Goal: Transaction & Acquisition: Download file/media

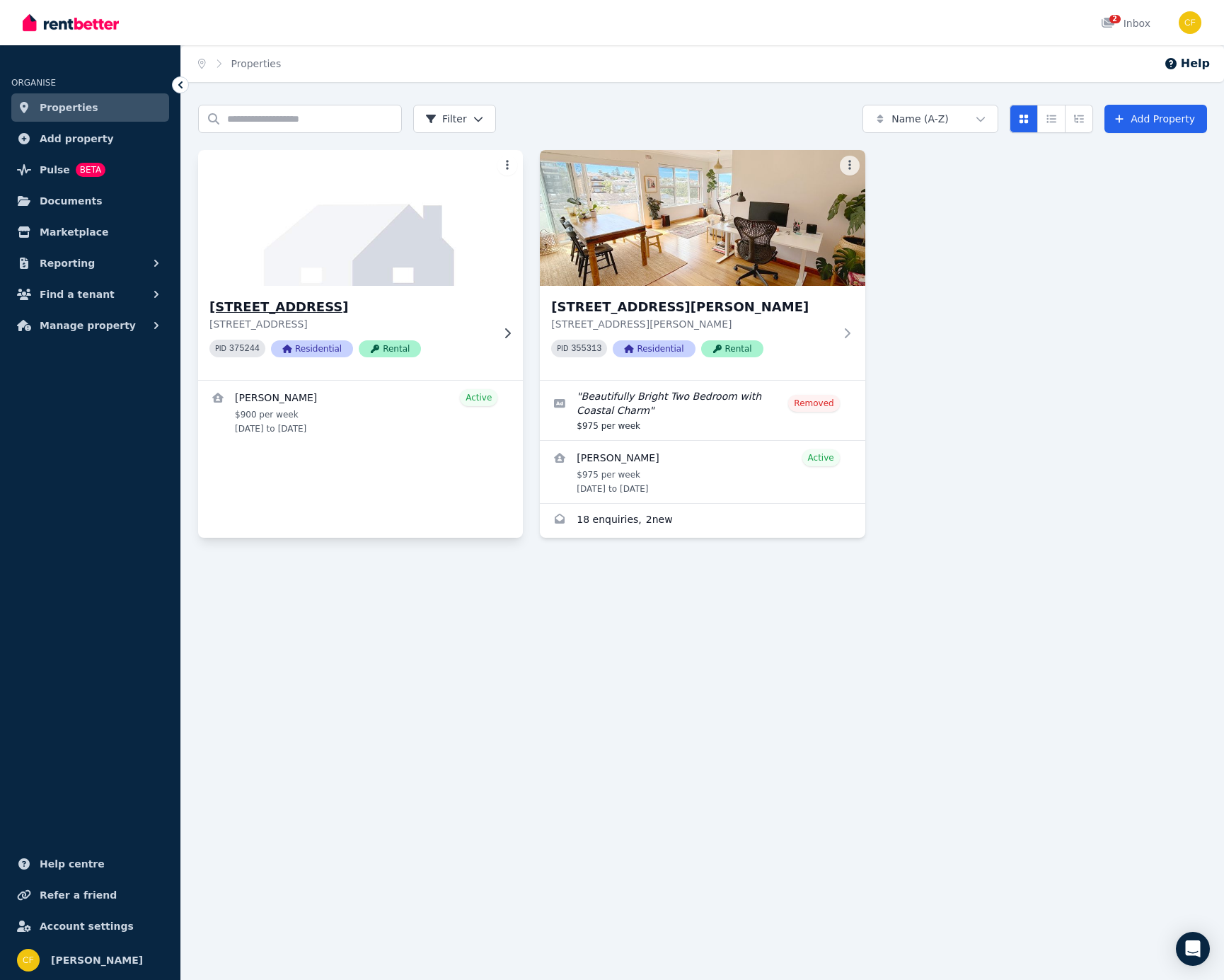
click at [314, 296] on div "[STREET_ADDRESS][GEOGRAPHIC_DATA][STREET_ADDRESS] 375244 Residential Rental" at bounding box center [360, 332] width 325 height 95
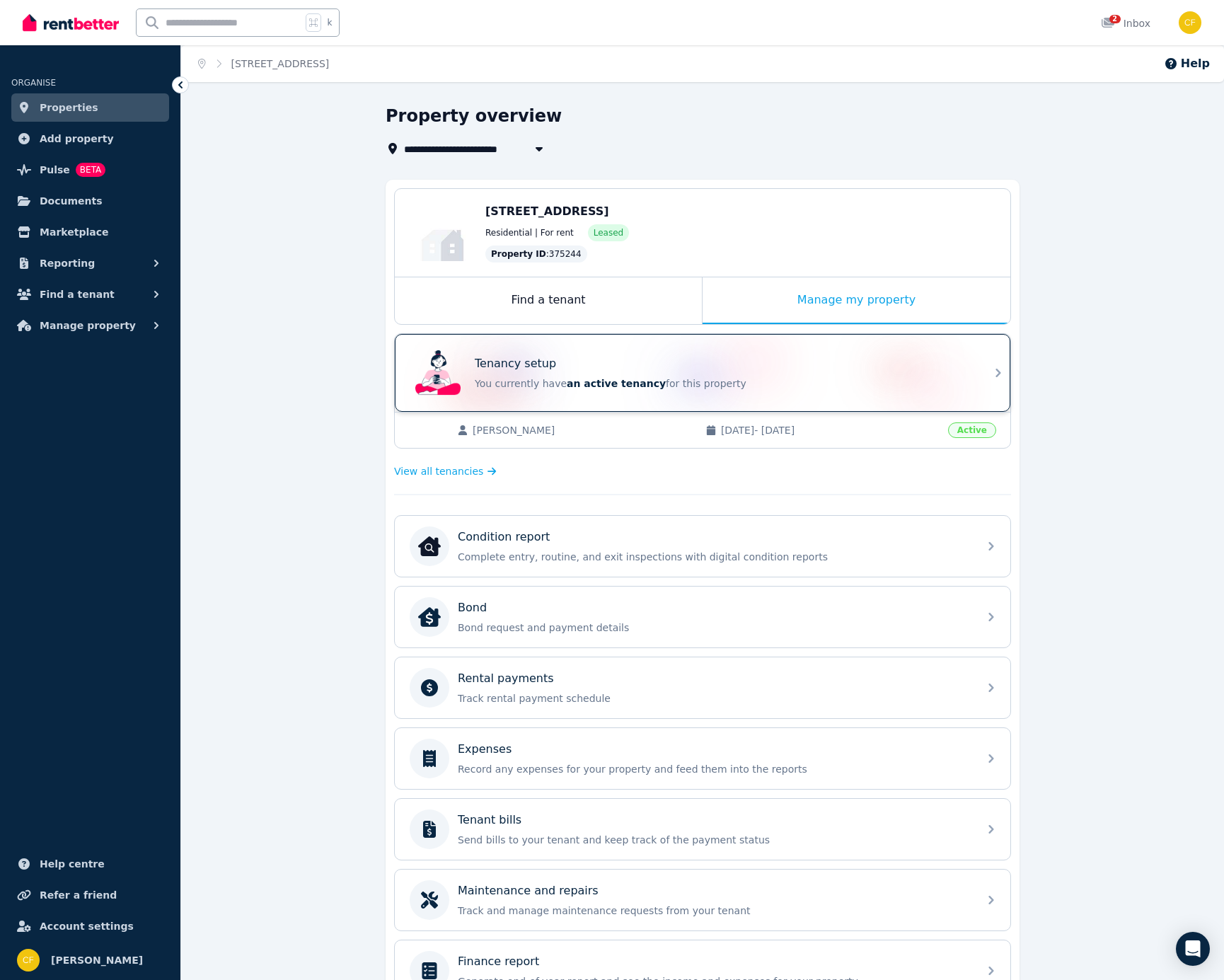
click at [841, 360] on div "Tenancy setup" at bounding box center [721, 363] width 495 height 17
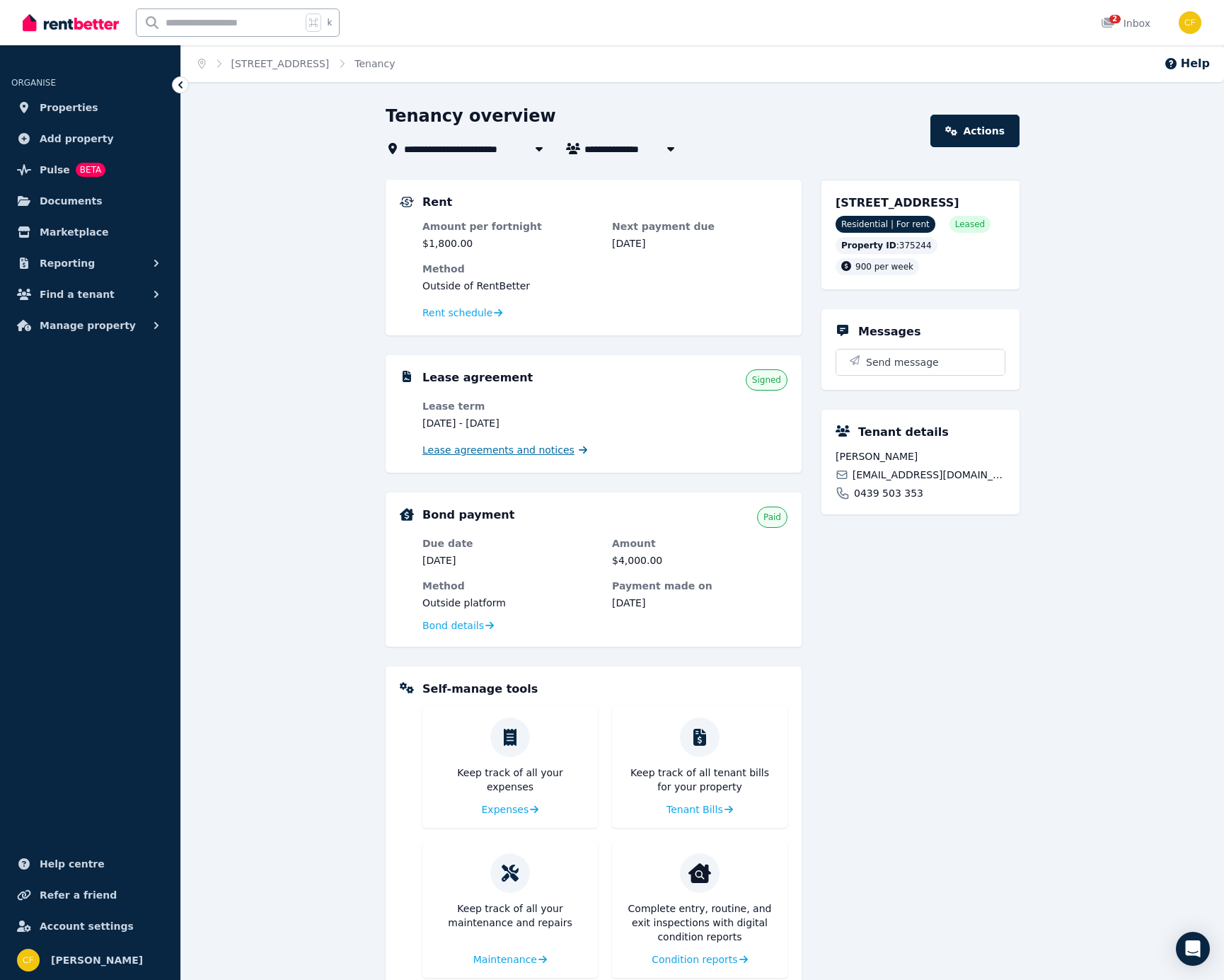
click at [514, 447] on span "Lease agreements and notices" at bounding box center [498, 449] width 153 height 14
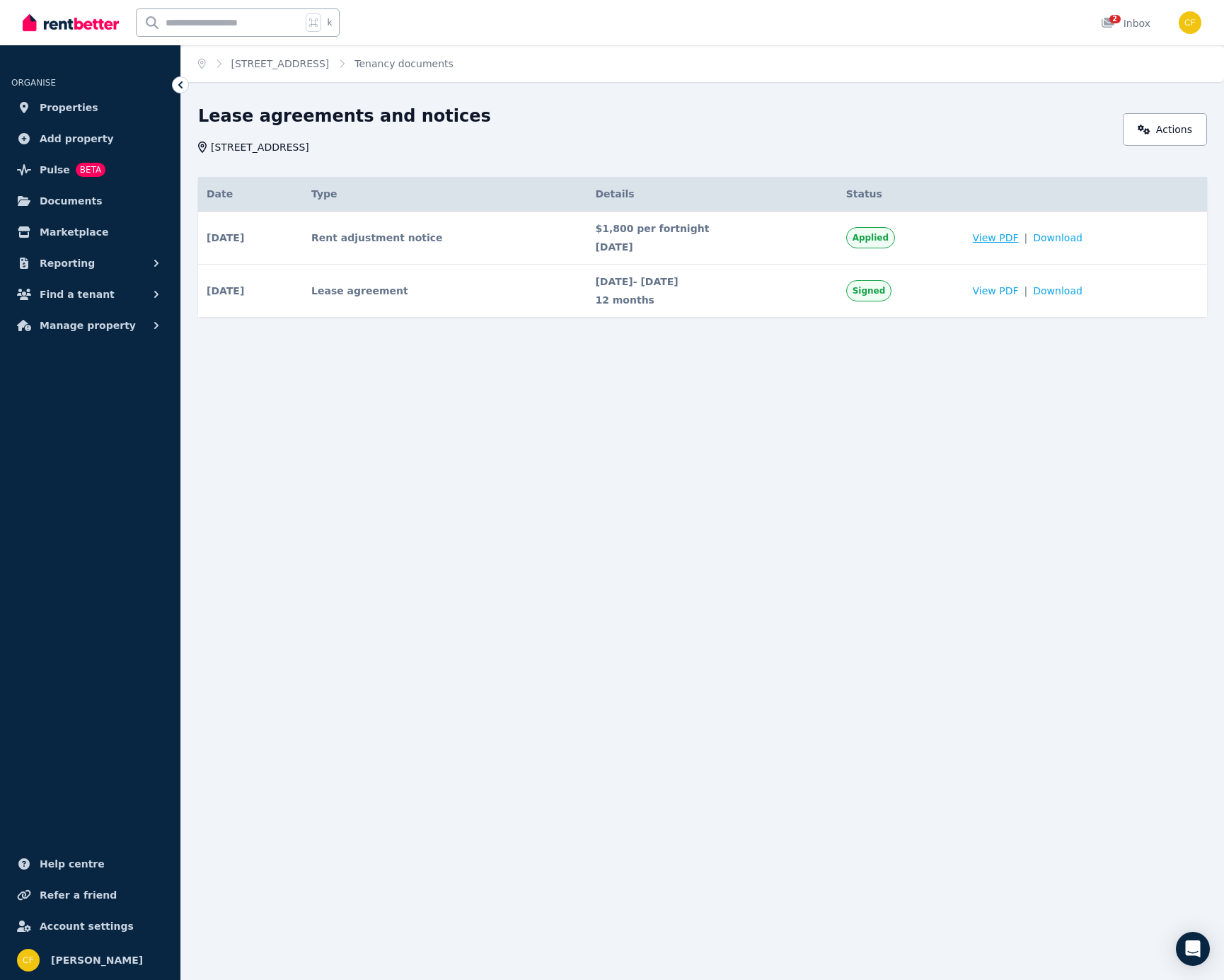
click at [1007, 236] on span "View PDF" at bounding box center [995, 237] width 46 height 14
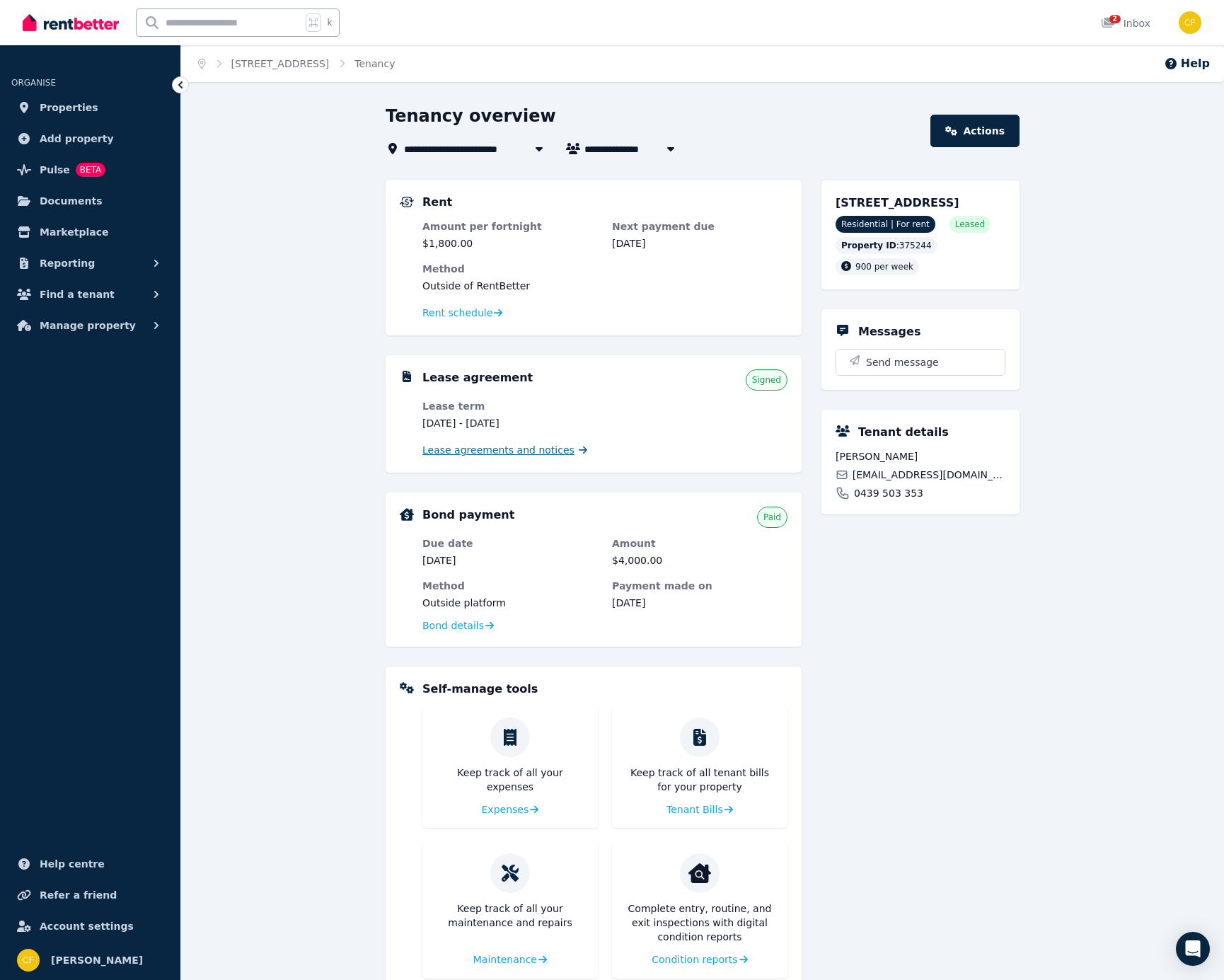
click at [511, 448] on span "Lease agreements and notices" at bounding box center [498, 449] width 153 height 14
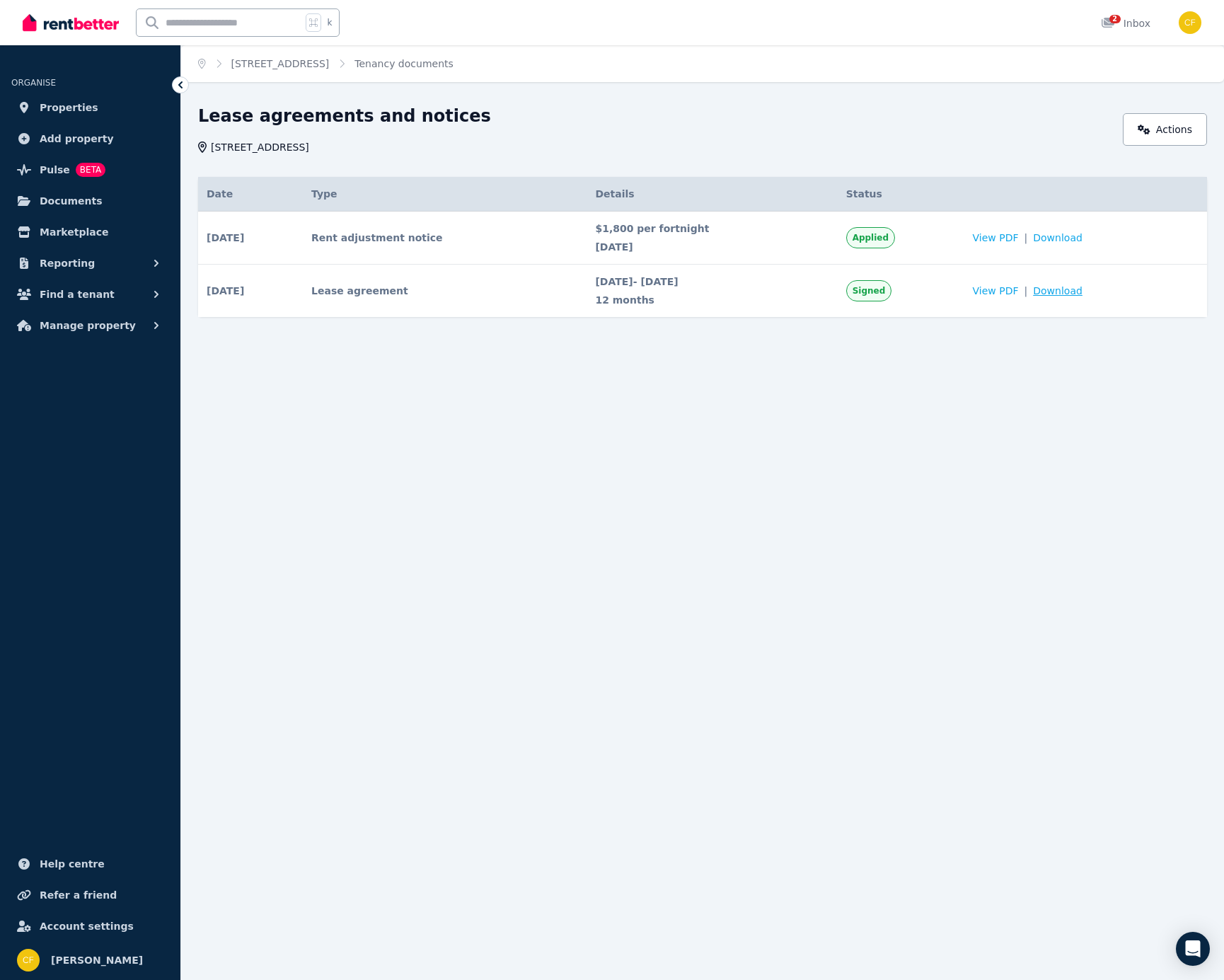
click at [1068, 294] on span "Download" at bounding box center [1057, 290] width 50 height 14
click at [1065, 239] on span "Download" at bounding box center [1057, 237] width 50 height 14
